Goal: Task Accomplishment & Management: Complete application form

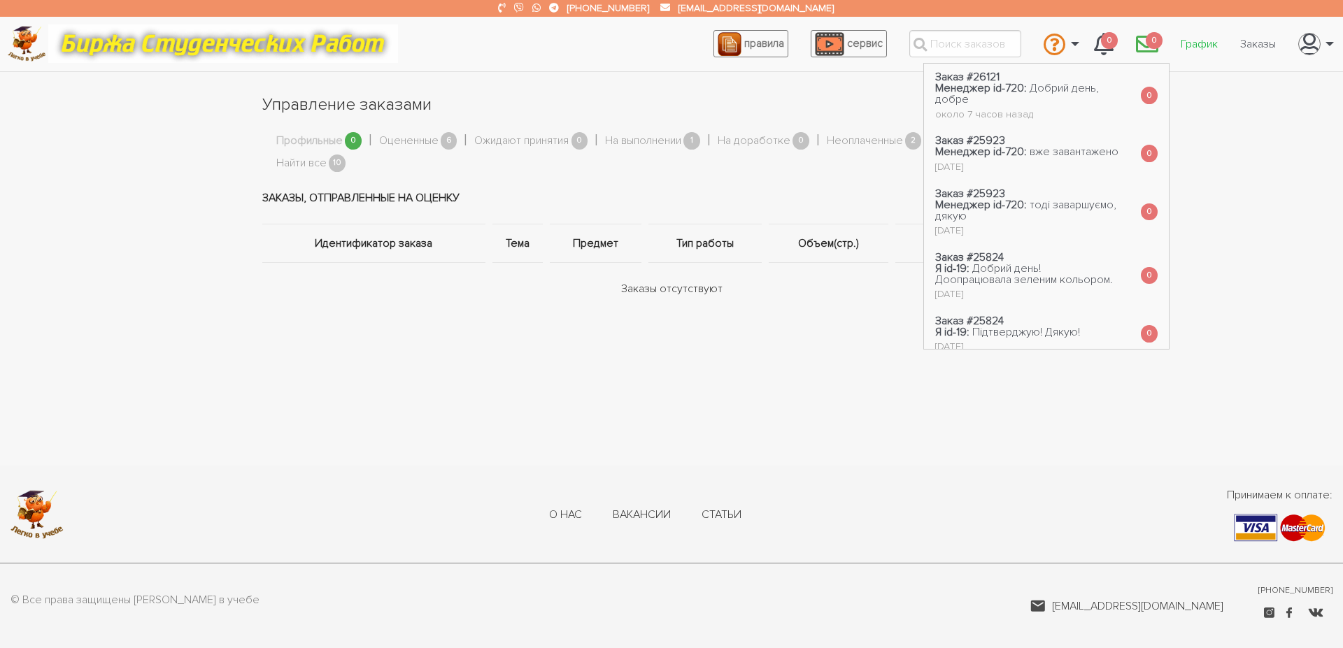
click at [1210, 43] on link "График" at bounding box center [1199, 44] width 59 height 27
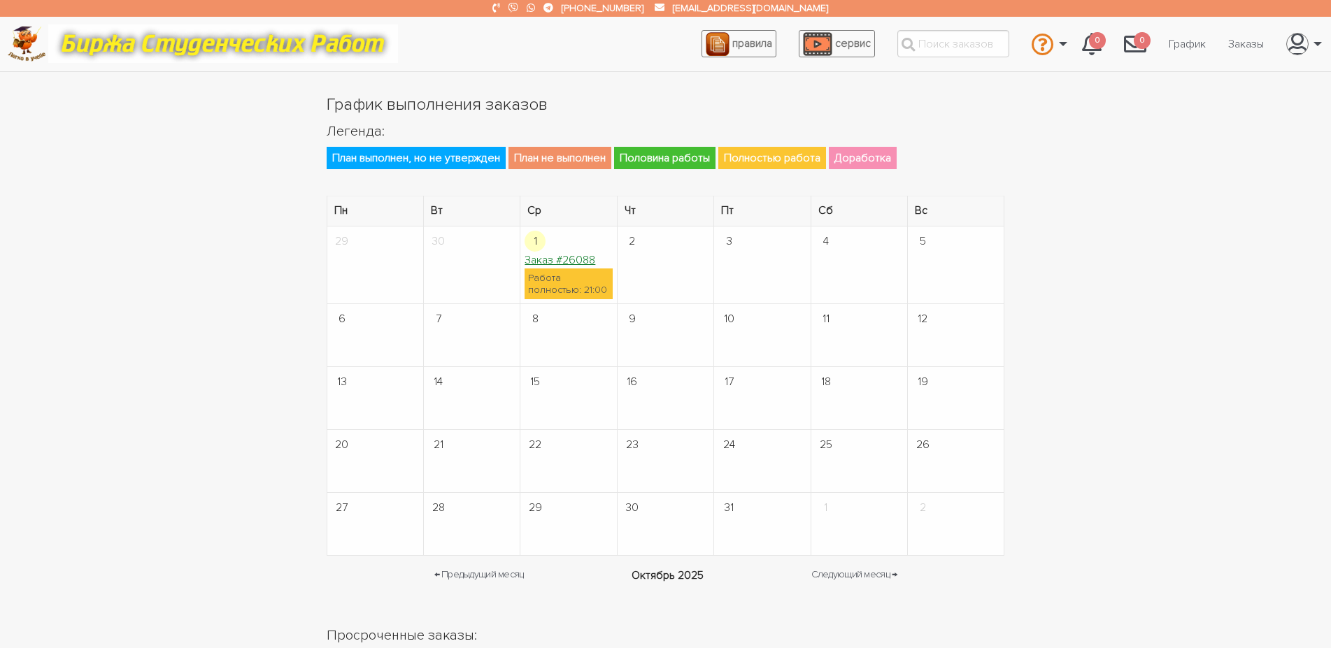
click at [569, 264] on link "Заказ #26088" at bounding box center [560, 260] width 71 height 14
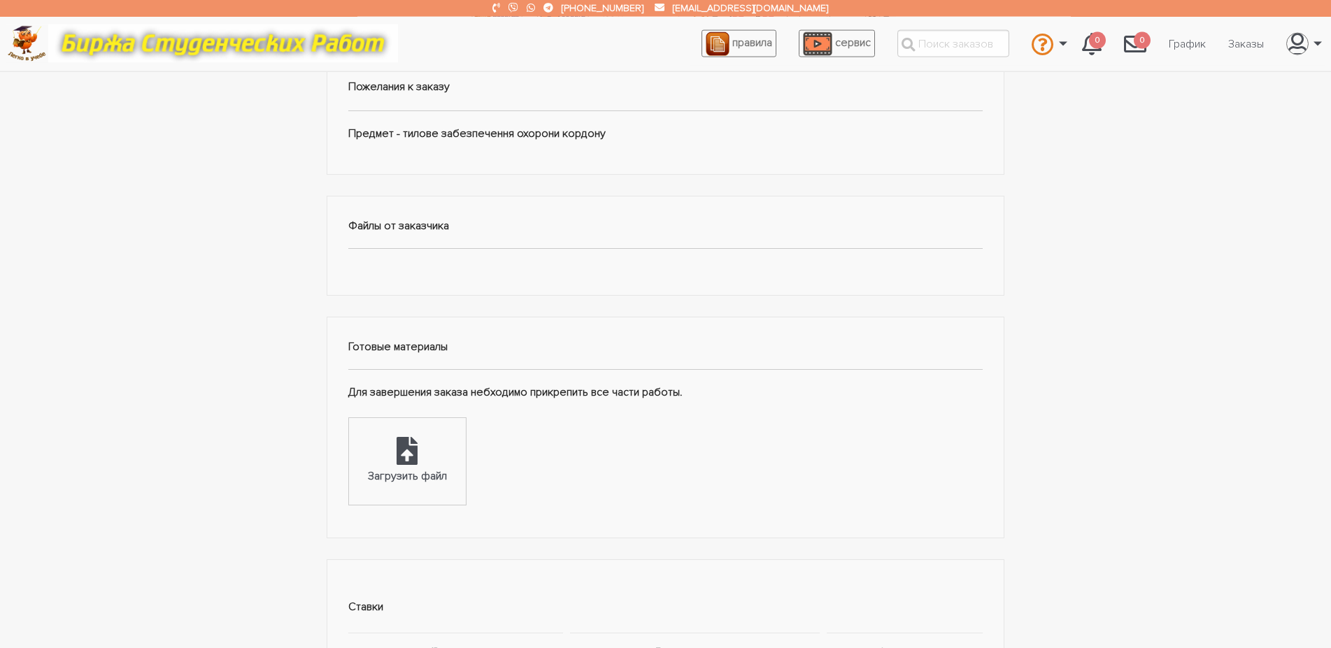
scroll to position [428, 0]
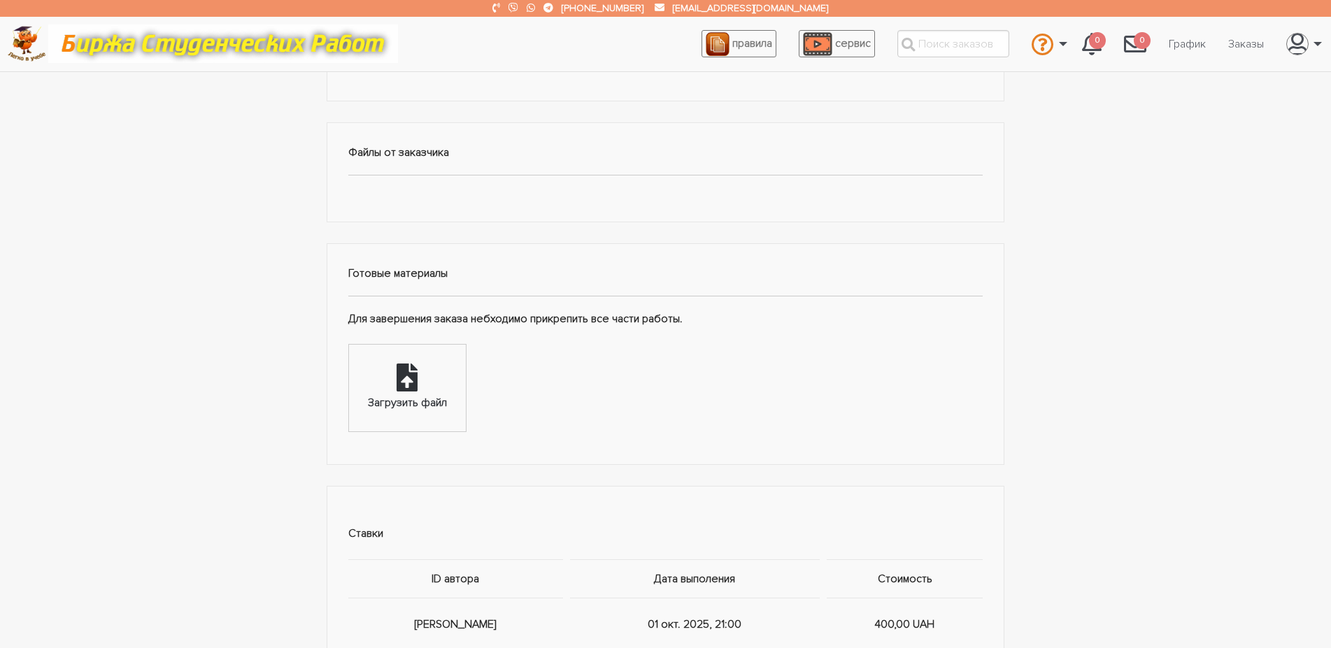
click at [415, 395] on div "Загрузить файл" at bounding box center [407, 404] width 79 height 18
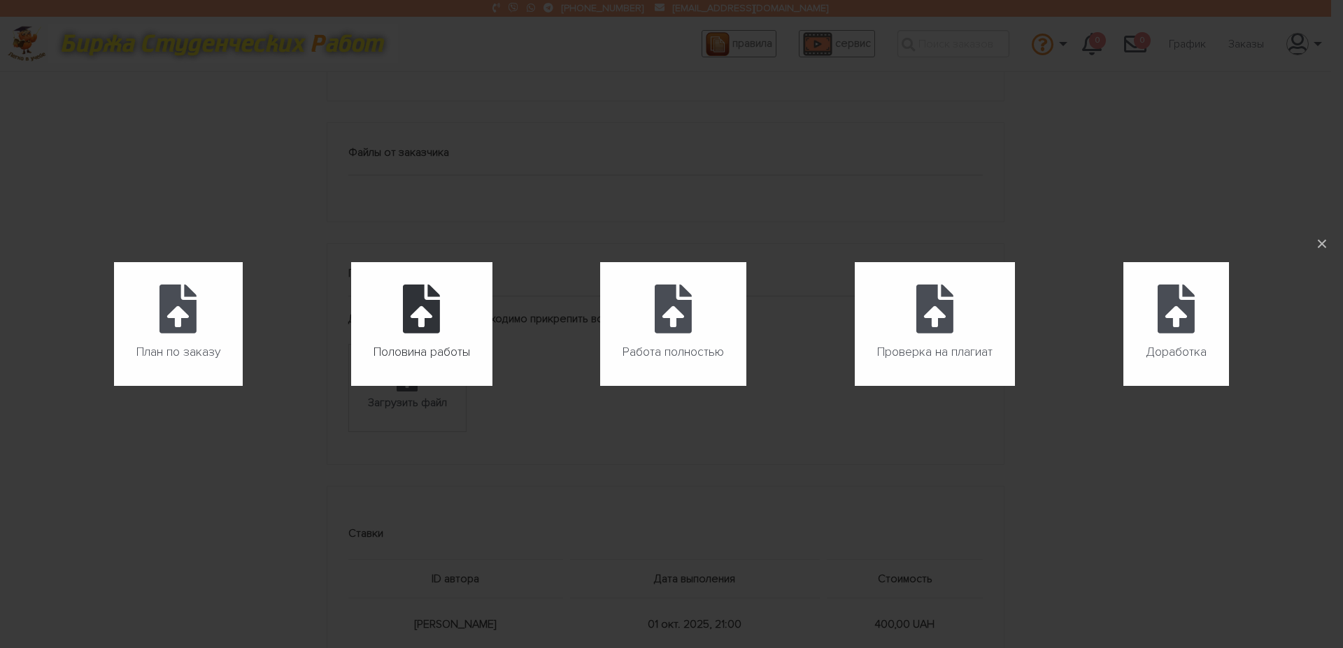
click at [418, 318] on icon at bounding box center [421, 309] width 37 height 49
click at [352, 386] on input "Половина работы" at bounding box center [351, 386] width 1 height 1
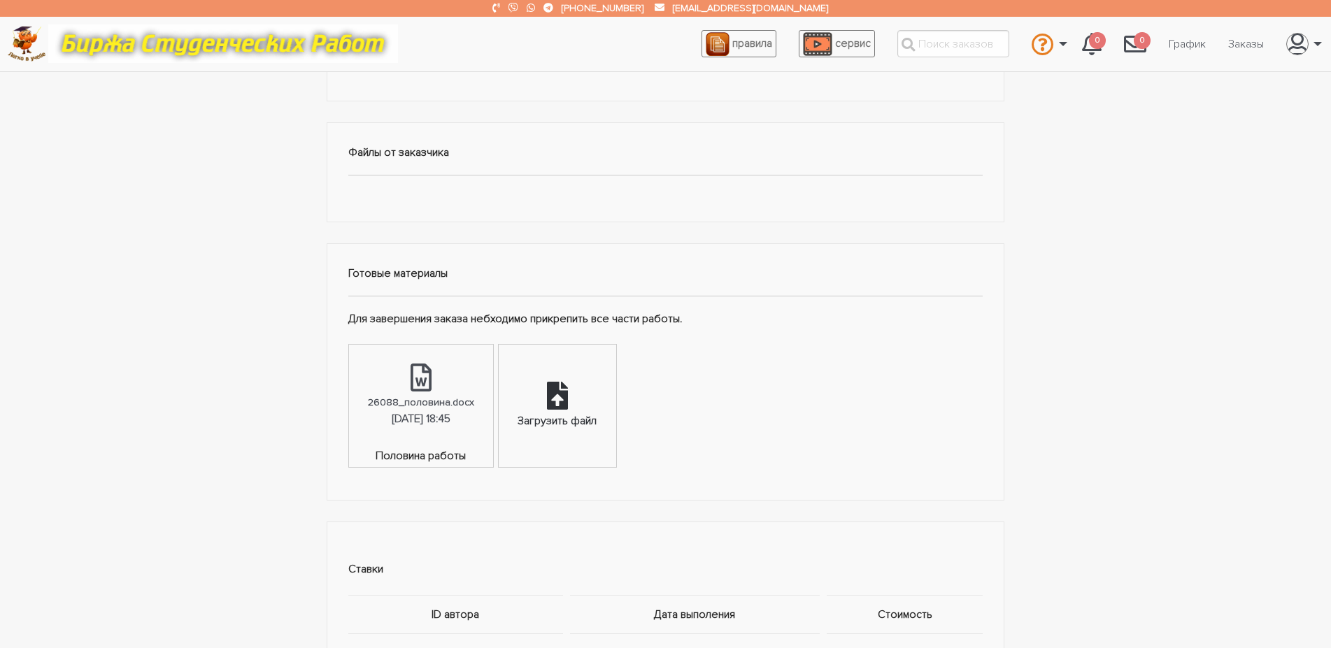
click at [566, 401] on icon at bounding box center [557, 396] width 21 height 28
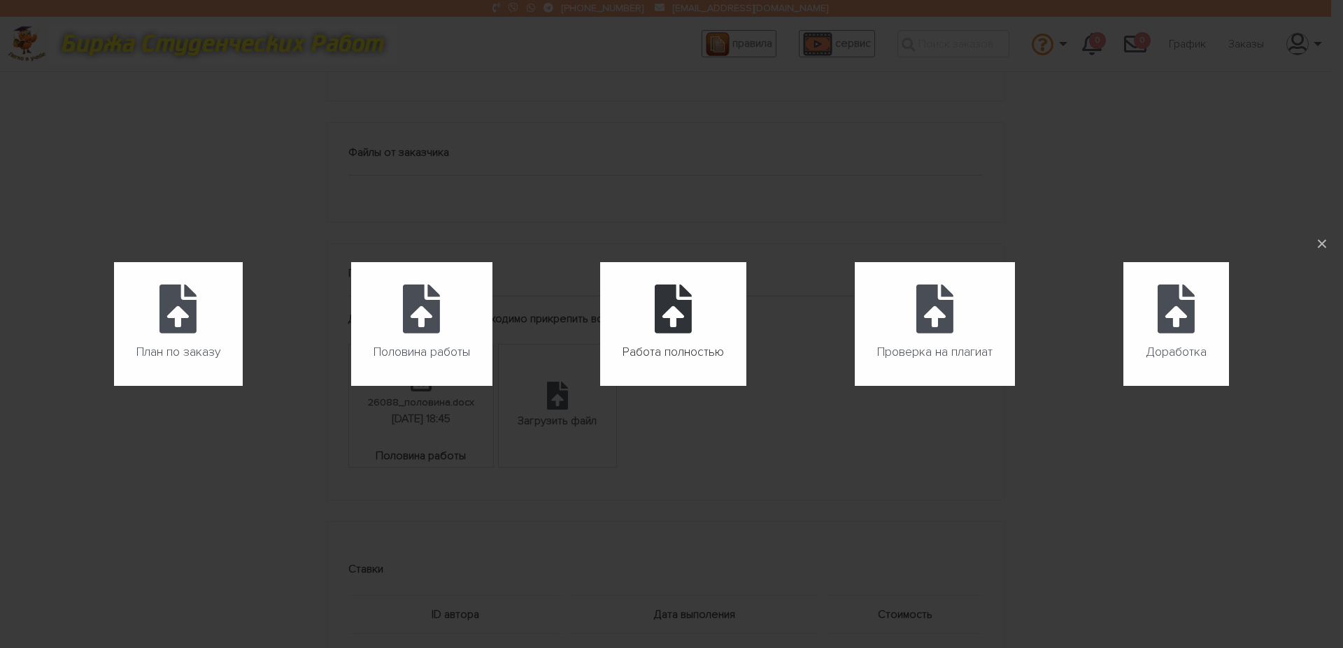
click at [683, 332] on icon at bounding box center [673, 309] width 37 height 49
click at [601, 386] on input "Работа полностью" at bounding box center [600, 386] width 1 height 1
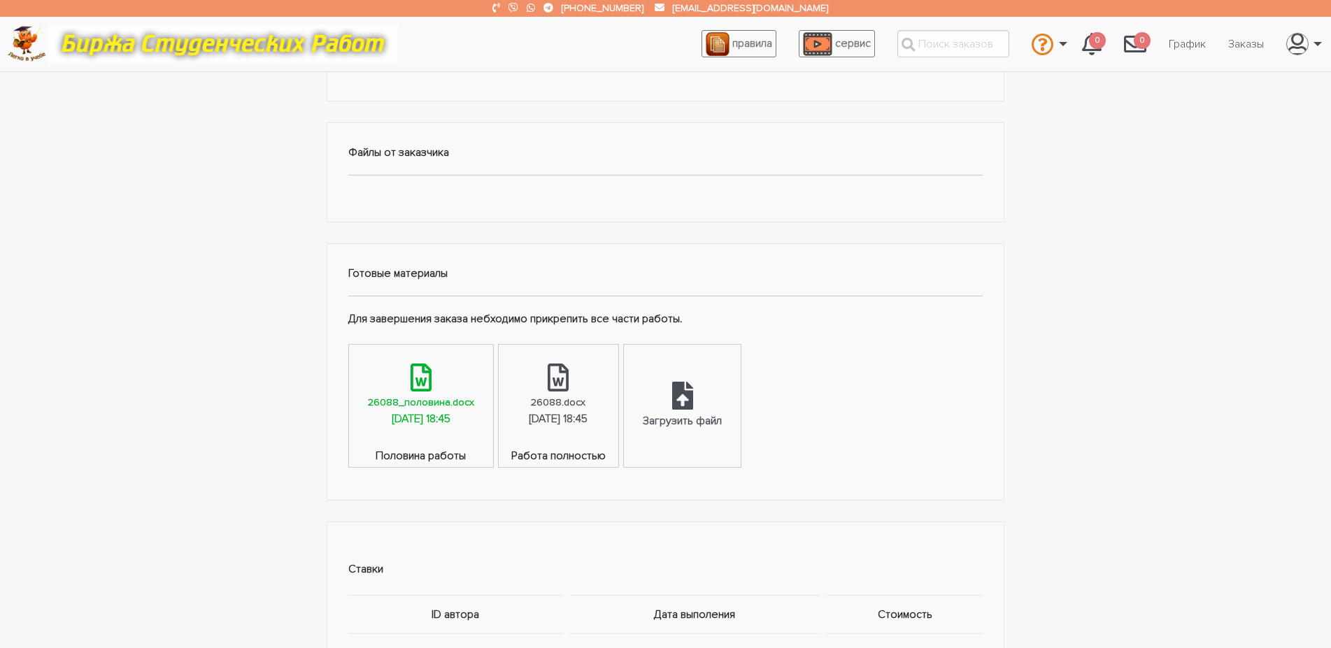
click at [434, 369] on link "26088_половина.docx 01.10.2025, 18:45" at bounding box center [421, 396] width 144 height 103
click at [585, 409] on div "26088.docx" at bounding box center [558, 403] width 55 height 16
click at [722, 416] on div "Загрузить файл" at bounding box center [682, 422] width 79 height 18
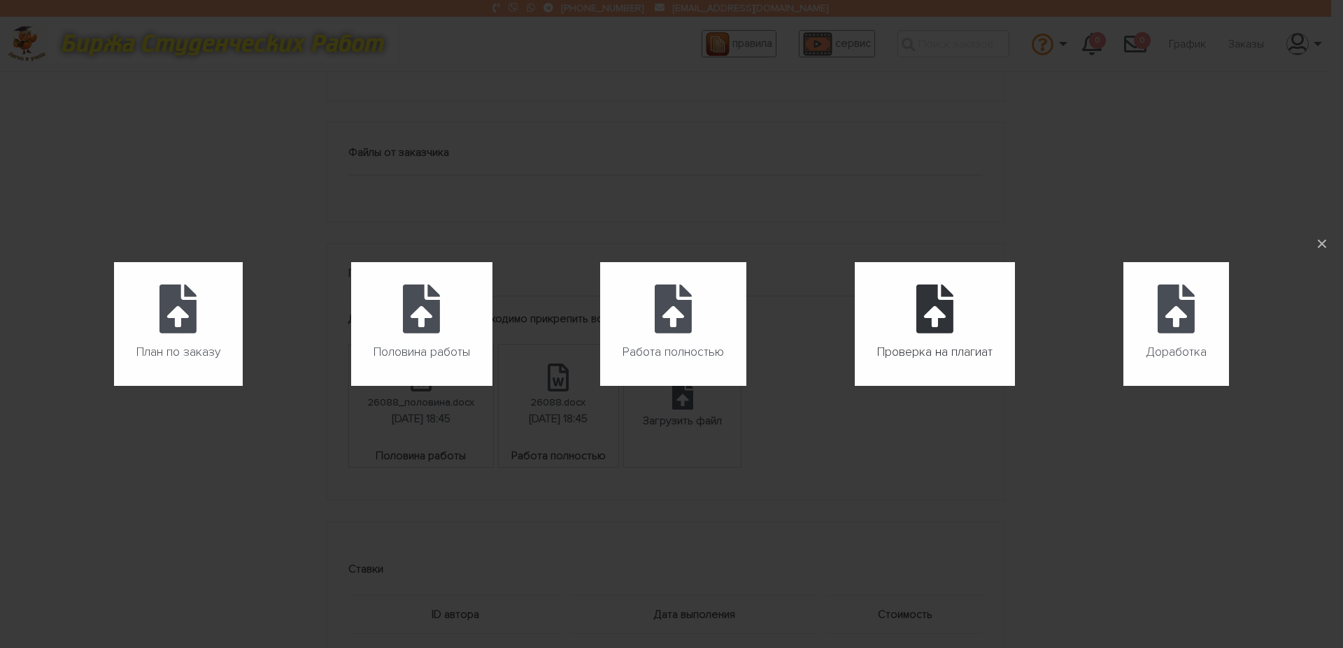
click at [900, 339] on label "Проверка на плагиат" at bounding box center [935, 324] width 160 height 124
click at [856, 386] on input "Проверка на плагиат" at bounding box center [855, 386] width 1 height 1
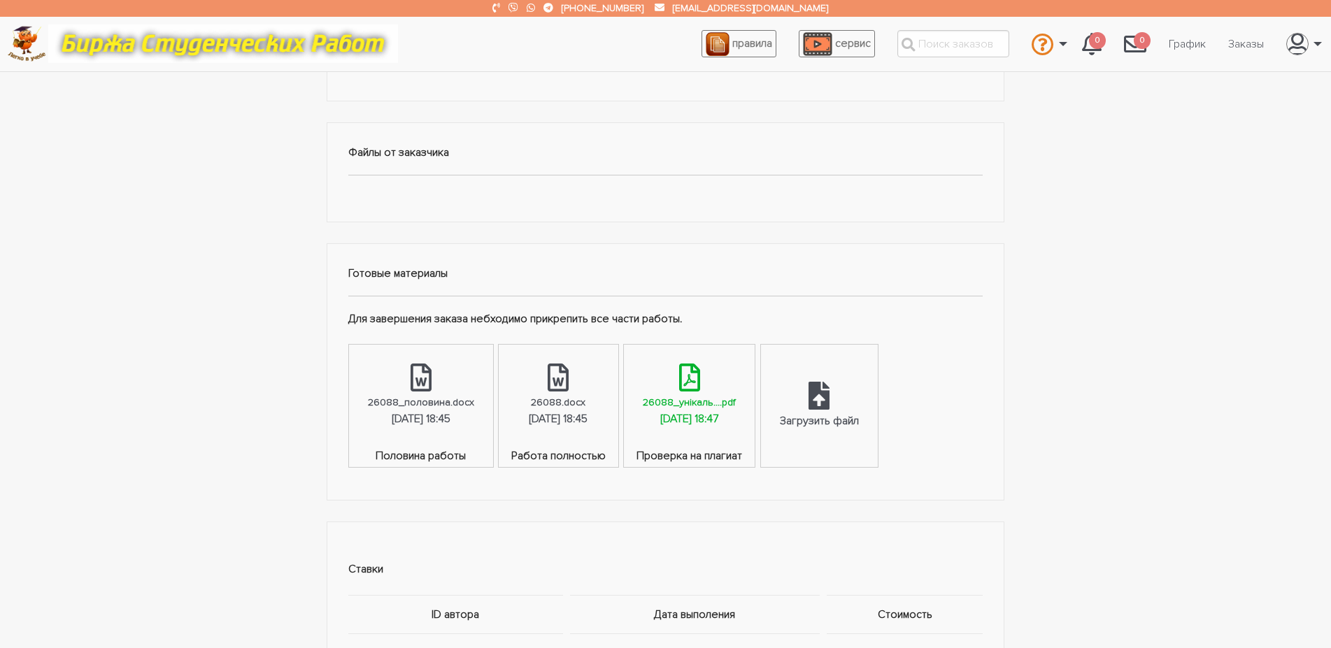
click at [700, 399] on div "26088_унікаль....pdf" at bounding box center [689, 403] width 93 height 16
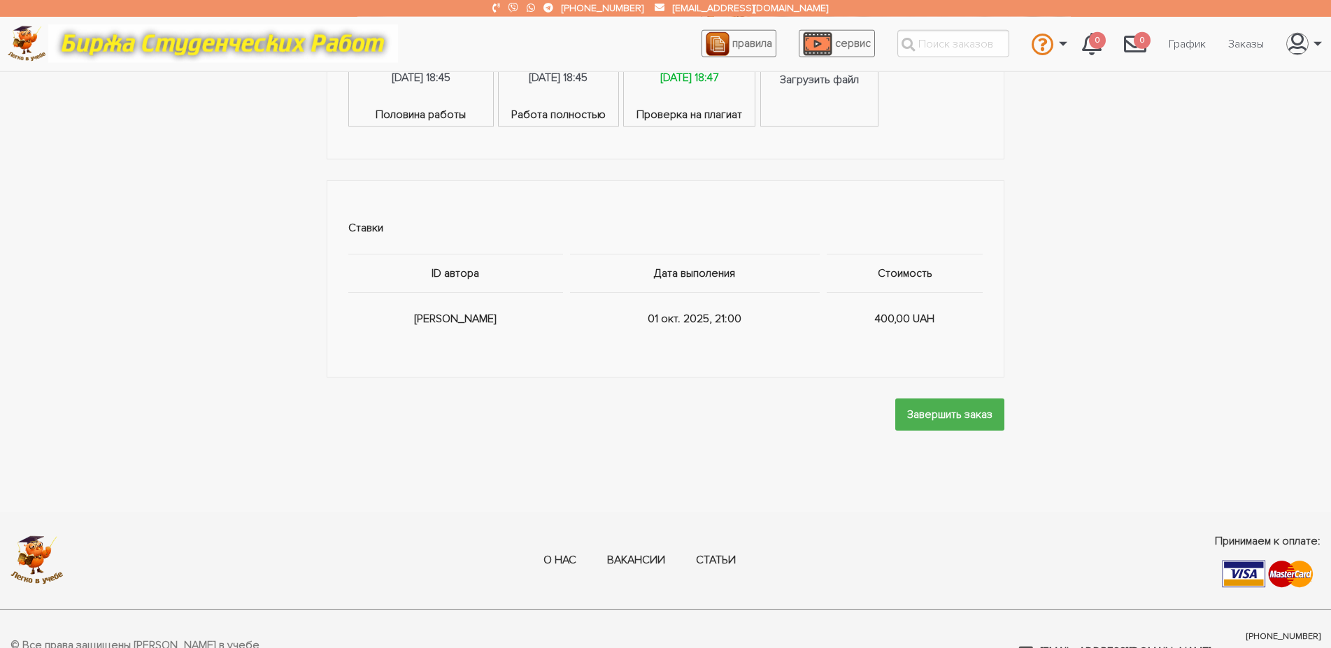
scroll to position [785, 0]
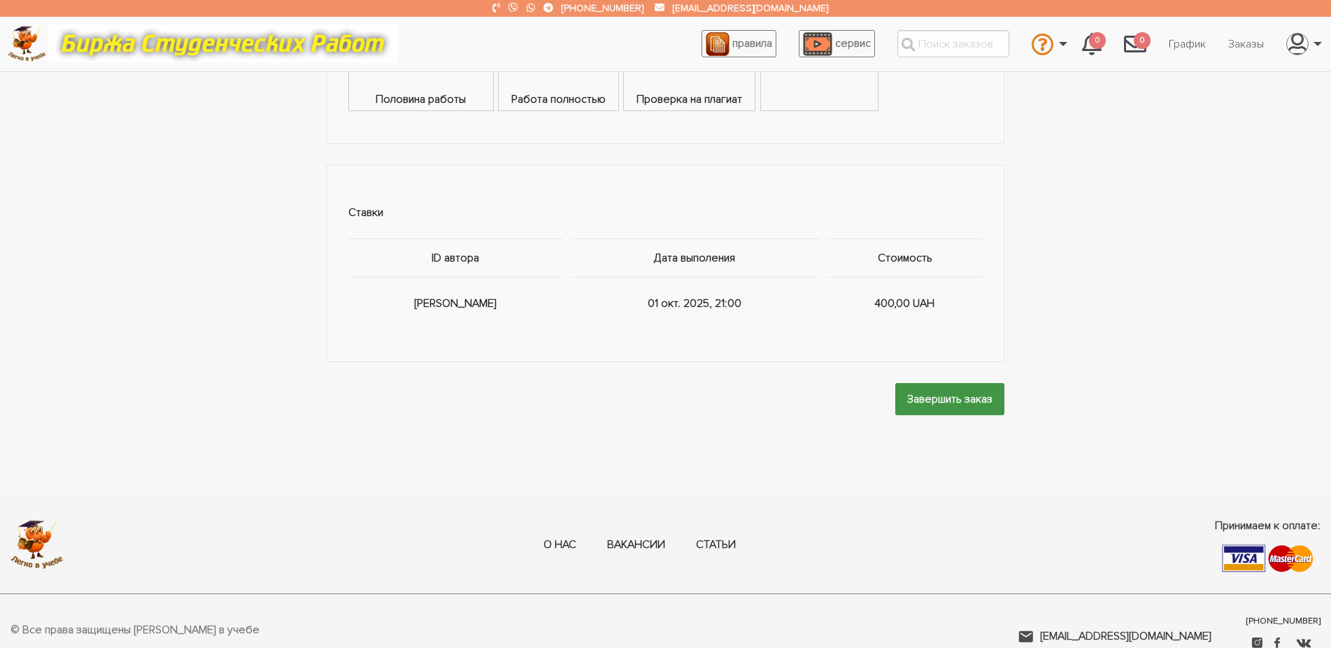
click at [935, 405] on input "Завершить заказ" at bounding box center [949, 398] width 109 height 31
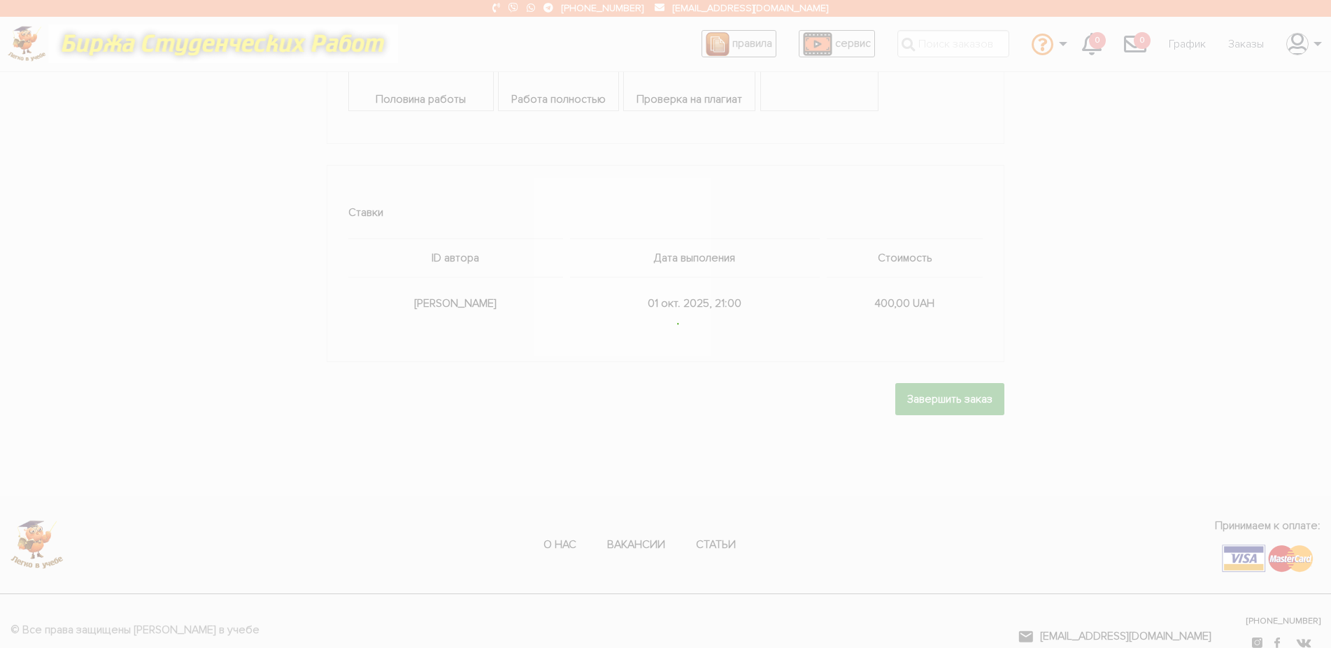
scroll to position [0, 0]
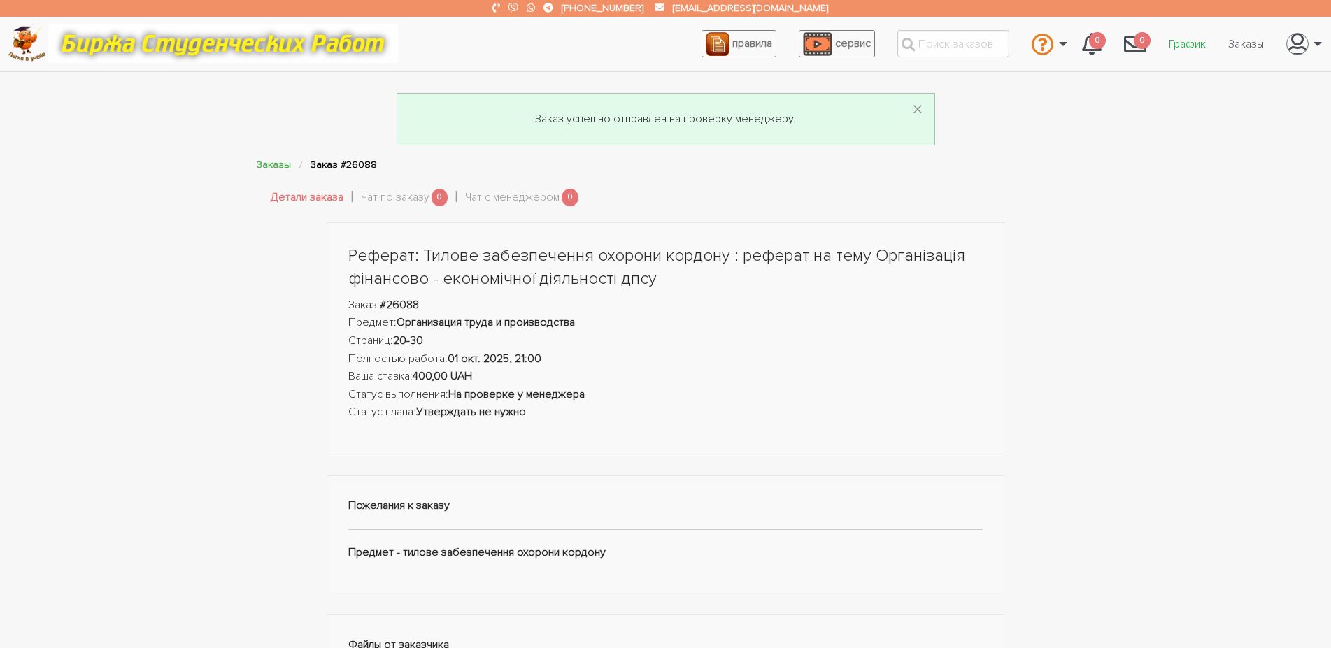
click at [1199, 41] on link "График" at bounding box center [1187, 44] width 59 height 27
